Goal: Navigation & Orientation: Find specific page/section

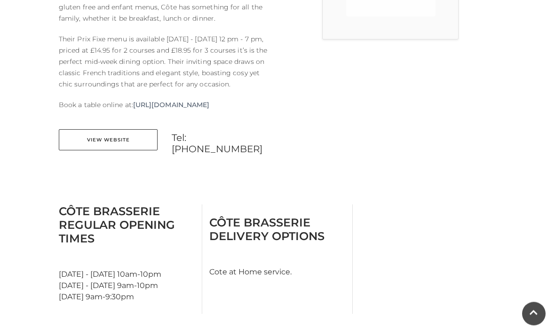
scroll to position [310, 0]
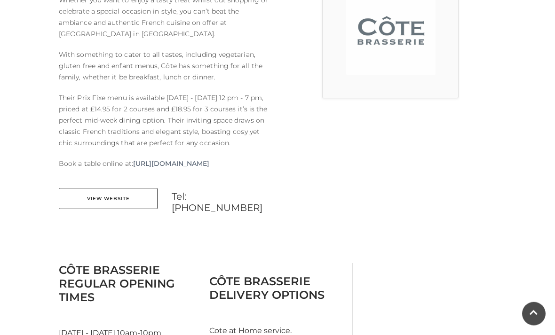
click at [107, 210] on link "View Website" at bounding box center [108, 198] width 99 height 21
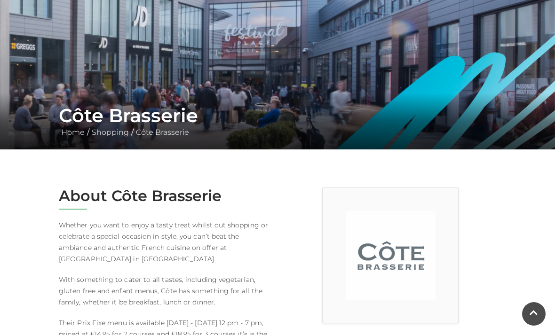
scroll to position [0, 0]
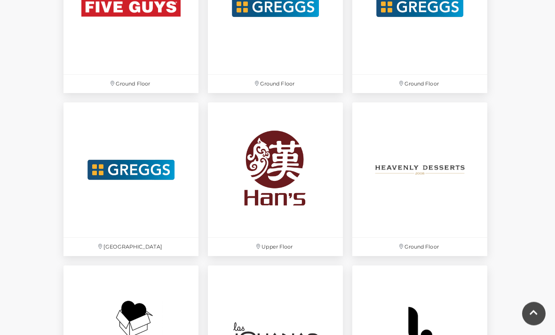
scroll to position [1677, 0]
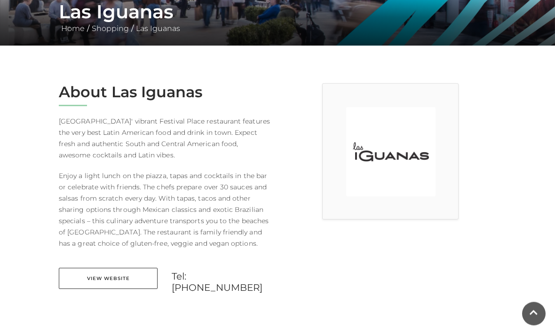
scroll to position [189, 0]
click at [105, 279] on link "View Website" at bounding box center [108, 278] width 99 height 21
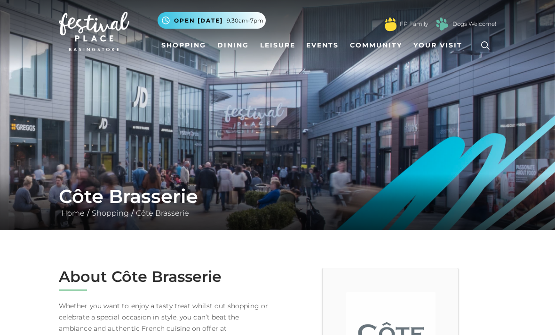
scroll to position [4, 0]
click at [232, 49] on link "Dining" at bounding box center [232, 45] width 39 height 17
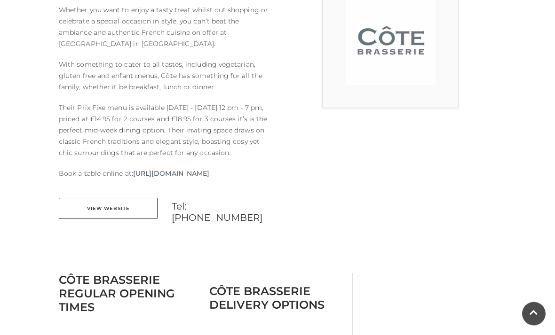
scroll to position [294, 0]
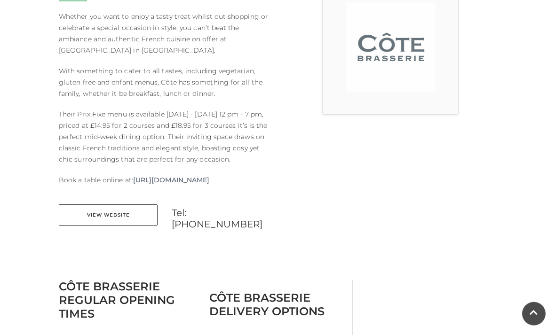
click at [108, 226] on link "View Website" at bounding box center [108, 215] width 99 height 21
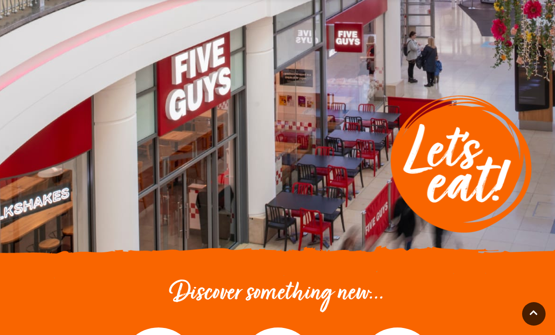
scroll to position [55, 0]
